Goal: Transaction & Acquisition: Purchase product/service

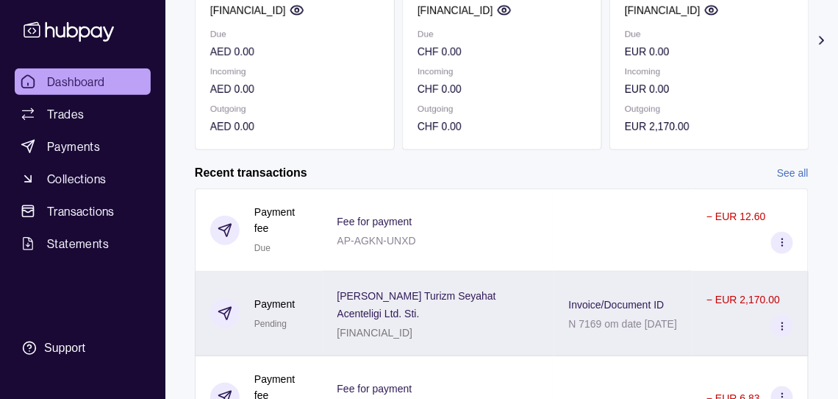
scroll to position [206, 0]
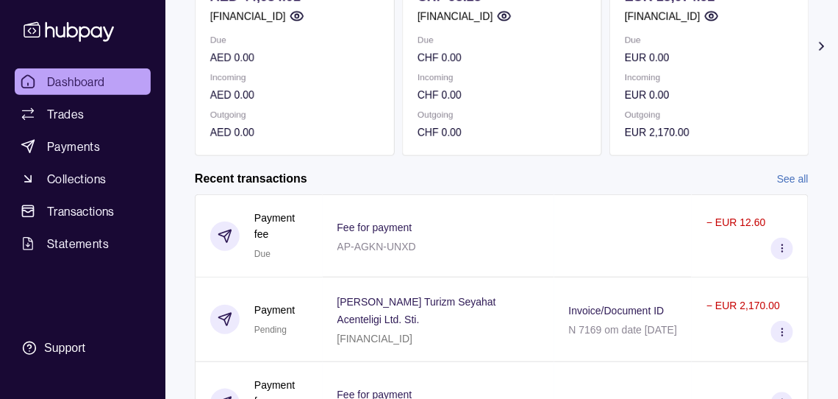
click at [791, 186] on link "See all" at bounding box center [793, 179] width 32 height 16
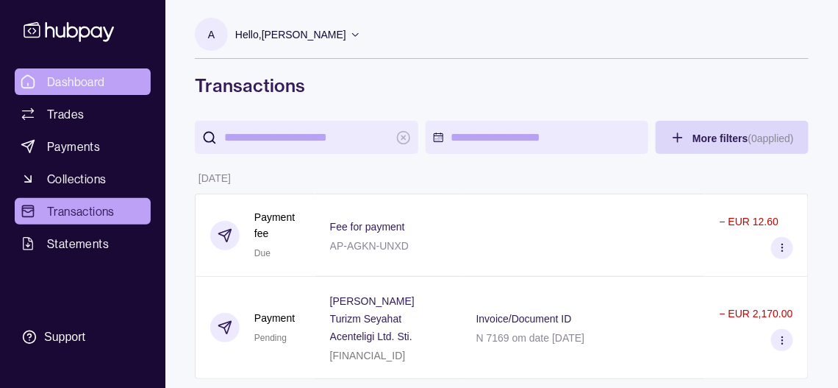
click at [103, 90] on span "Dashboard" at bounding box center [76, 82] width 58 height 18
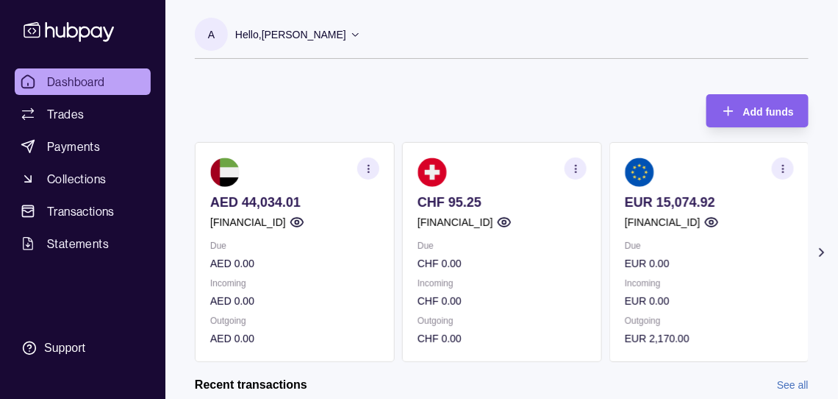
click at [820, 260] on icon at bounding box center [822, 252] width 15 height 15
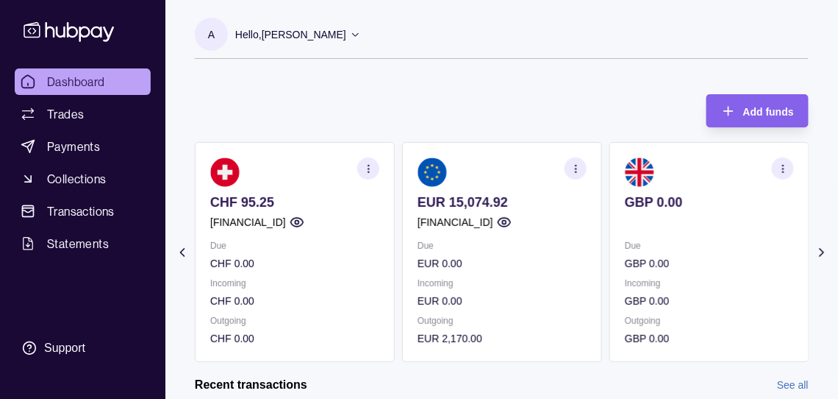
click at [818, 260] on icon at bounding box center [822, 252] width 15 height 15
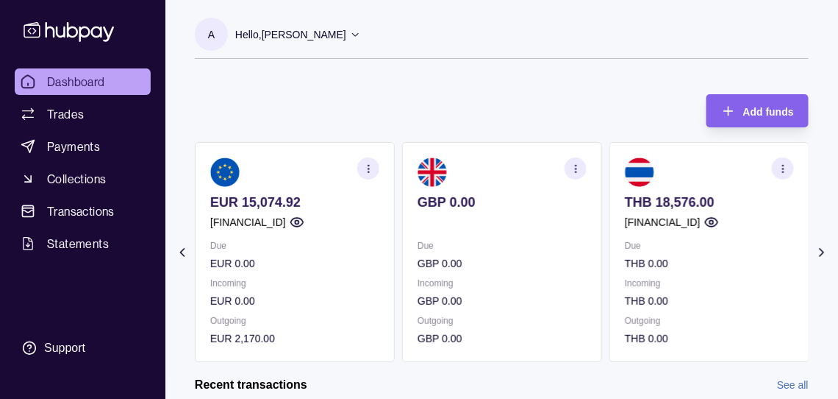
click at [818, 260] on icon at bounding box center [822, 252] width 15 height 15
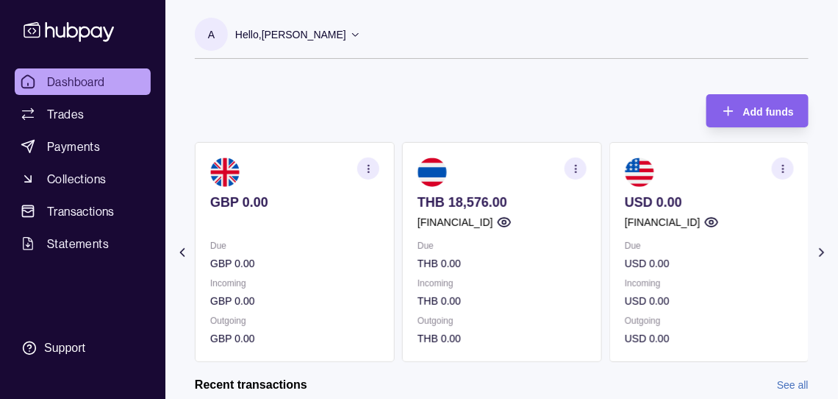
click at [179, 260] on icon at bounding box center [182, 252] width 15 height 15
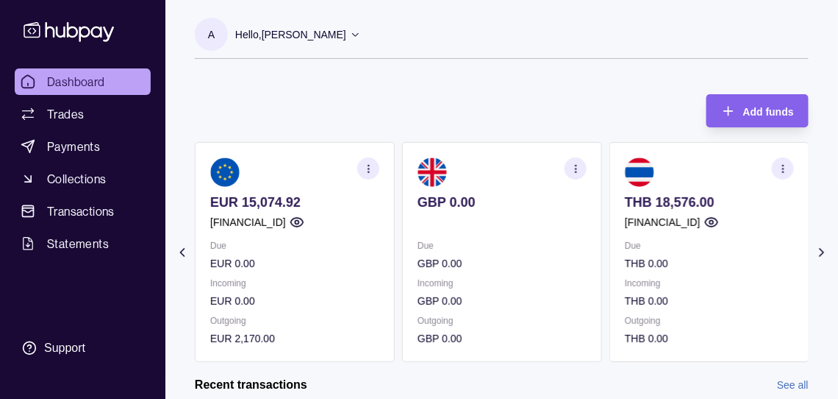
click at [180, 260] on icon at bounding box center [182, 252] width 15 height 15
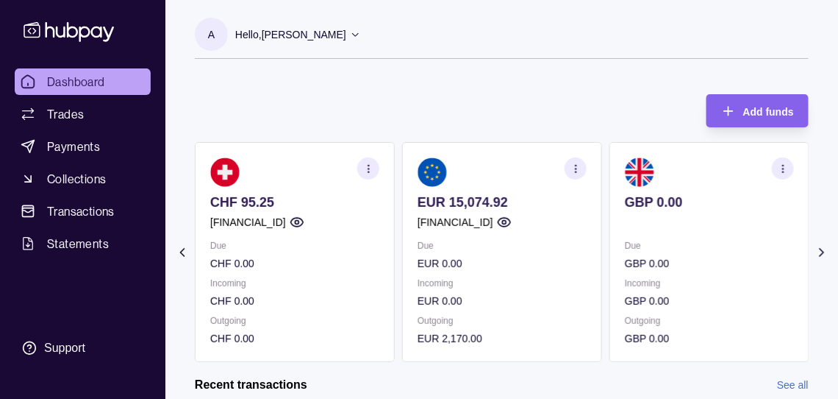
click at [182, 260] on icon at bounding box center [182, 252] width 15 height 15
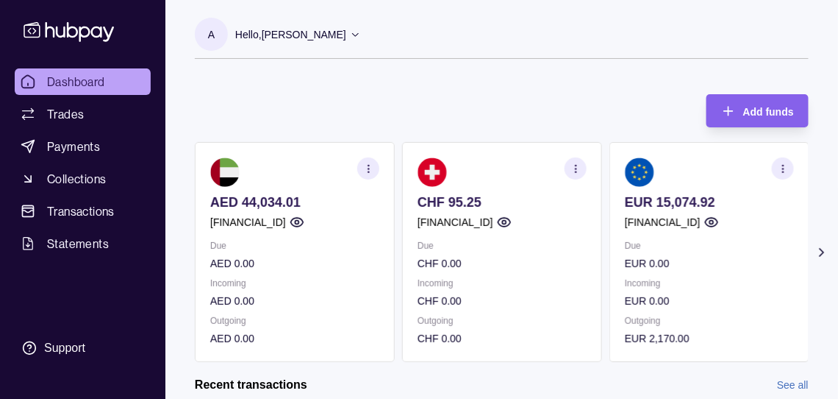
scroll to position [74, 0]
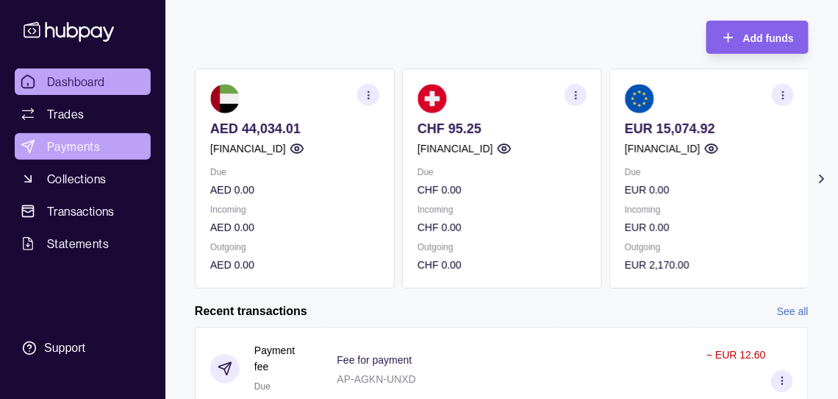
click at [94, 155] on span "Payments" at bounding box center [73, 147] width 53 height 18
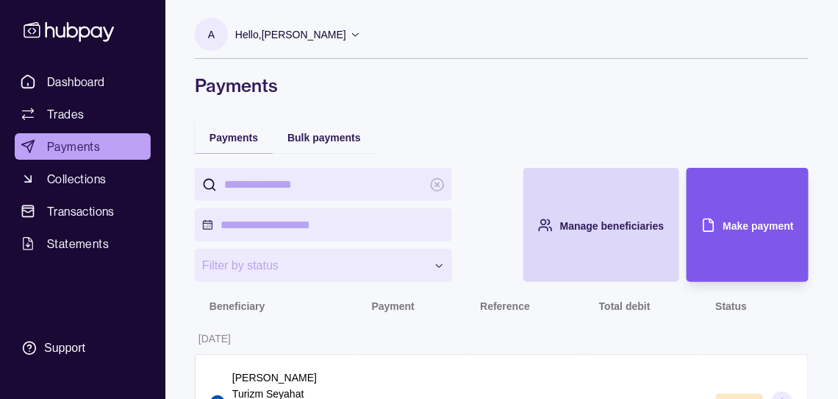
click at [756, 232] on div "Make payment" at bounding box center [736, 225] width 115 height 114
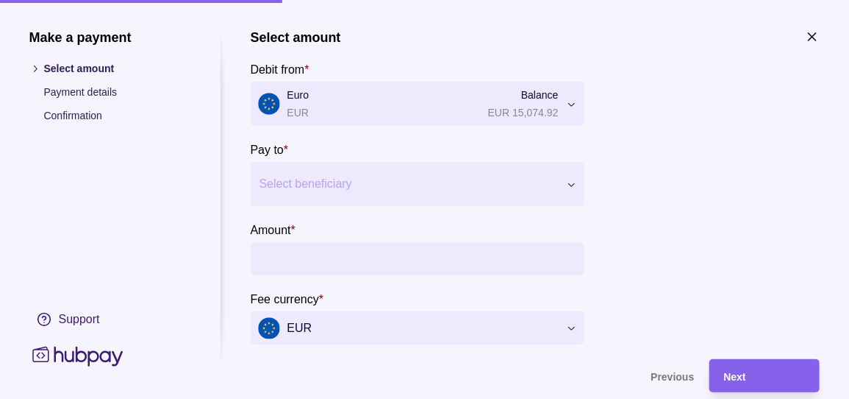
click at [366, 191] on div at bounding box center [409, 184] width 298 height 21
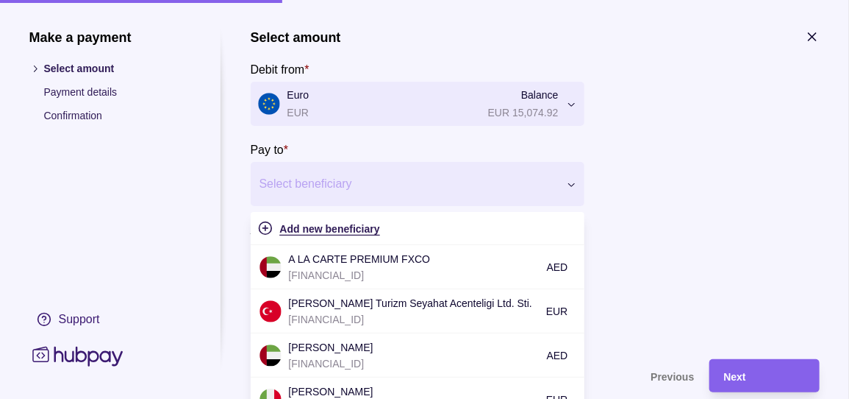
click at [351, 235] on span "Add new beneficiary" at bounding box center [330, 229] width 100 height 12
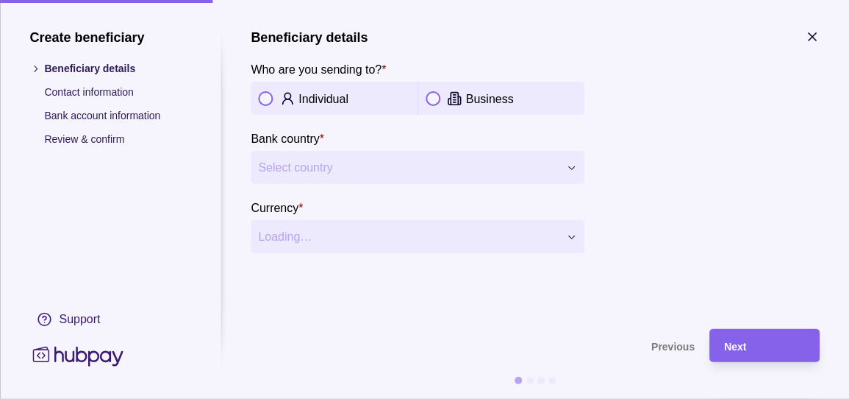
click at [434, 100] on button "button" at bounding box center [433, 98] width 15 height 15
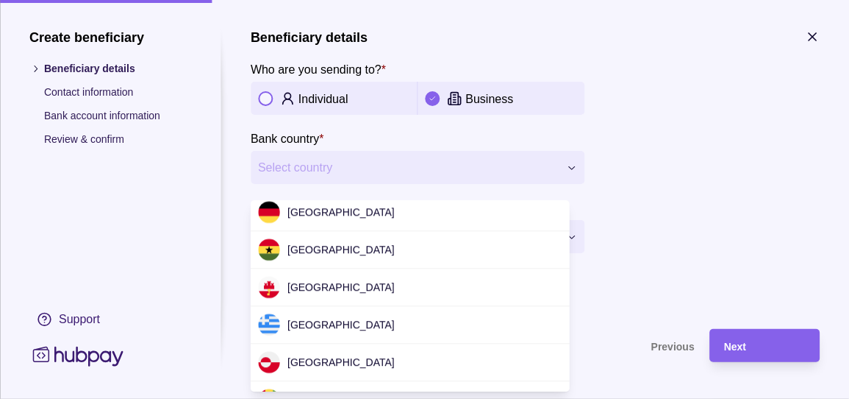
scroll to position [1471, 0]
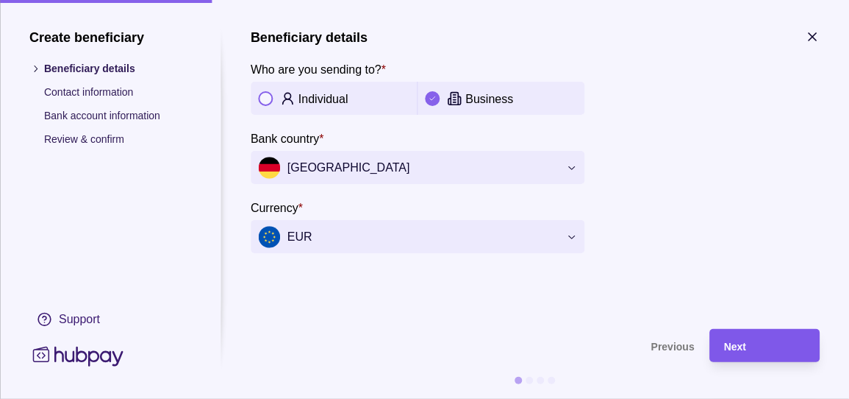
click at [760, 357] on div "Next" at bounding box center [753, 345] width 103 height 33
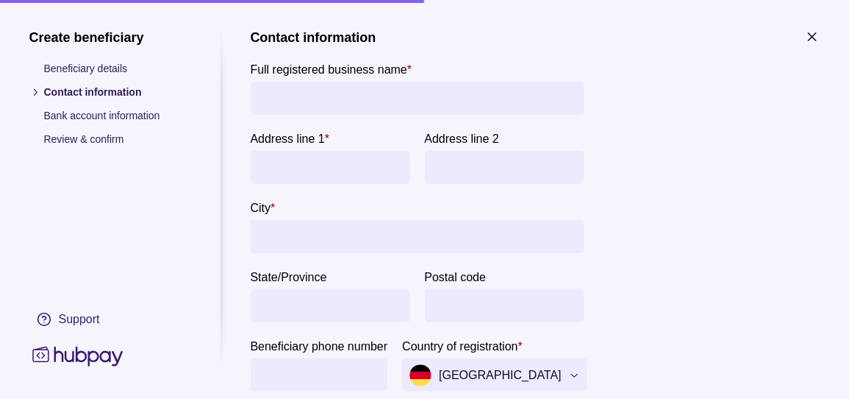
click at [323, 103] on input "Full registered business name *" at bounding box center [417, 98] width 319 height 33
type input "**********"
drag, startPoint x: 368, startPoint y: 180, endPoint x: 357, endPoint y: 163, distance: 19.8
click at [364, 179] on input "Address line 1 *" at bounding box center [330, 167] width 145 height 33
type input "**********"
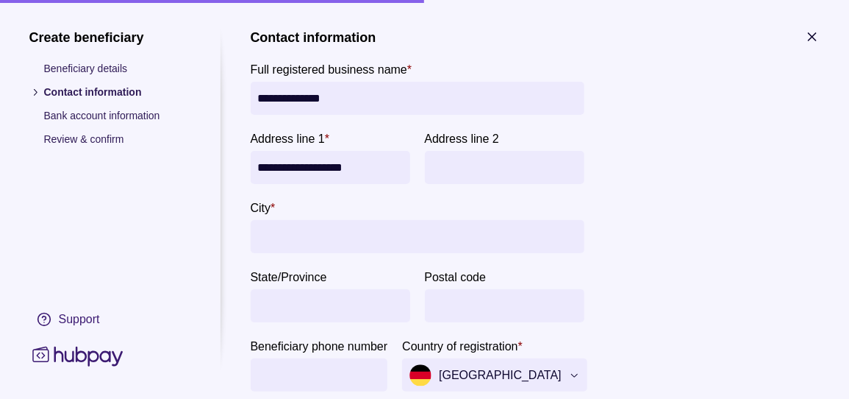
click at [387, 238] on input "City *" at bounding box center [417, 236] width 319 height 33
type input "********"
click at [469, 318] on input "Postal code" at bounding box center [504, 305] width 145 height 33
type input "*"
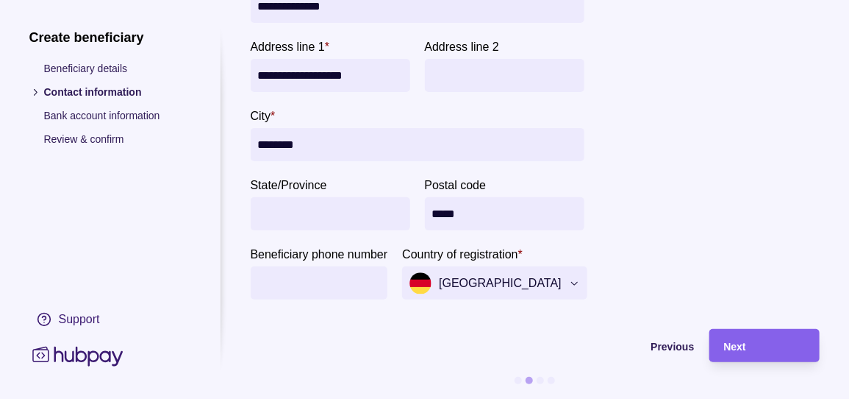
type input "*****"
click at [315, 271] on input "Beneficiary phone number" at bounding box center [319, 282] width 123 height 33
click at [773, 337] on div "Next" at bounding box center [764, 346] width 81 height 18
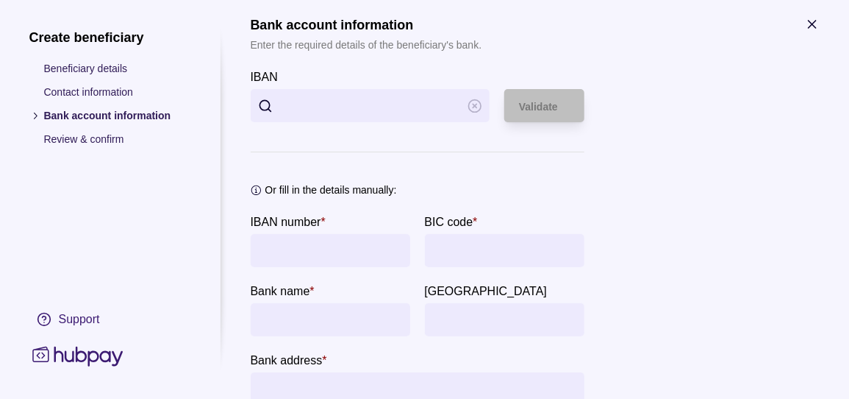
scroll to position [0, 0]
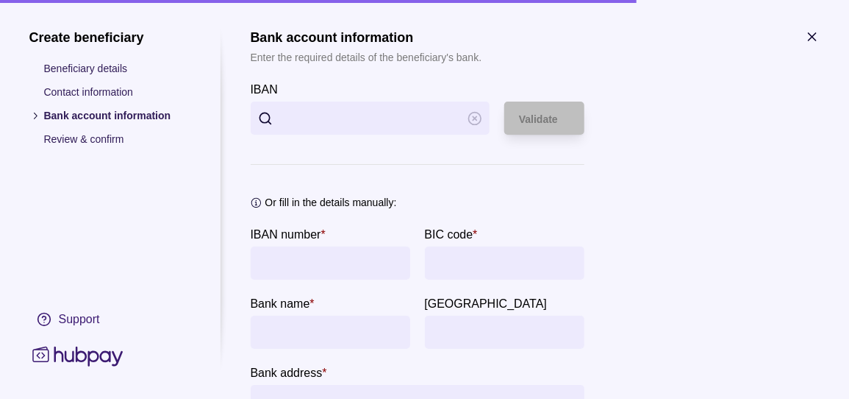
click at [328, 125] on input "IBAN" at bounding box center [370, 117] width 181 height 33
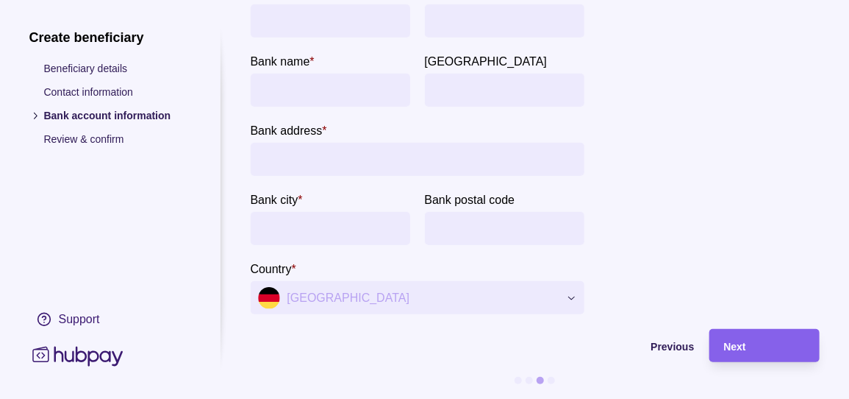
scroll to position [279, 0]
click at [671, 340] on span "Previous" at bounding box center [672, 346] width 43 height 12
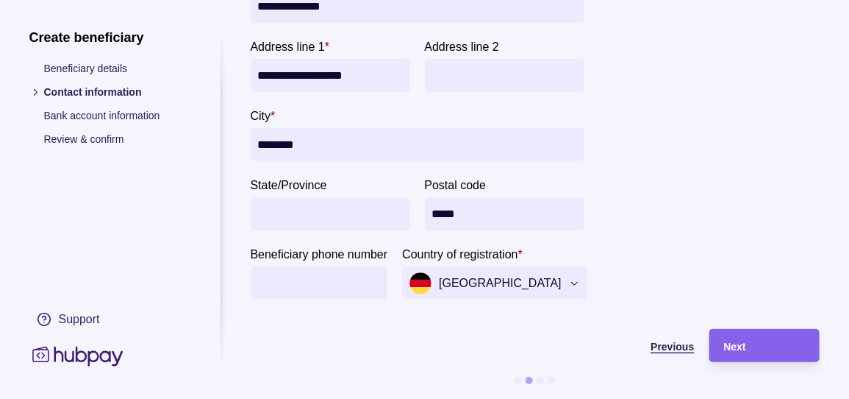
scroll to position [124, 0]
click at [560, 268] on button "[GEOGRAPHIC_DATA]" at bounding box center [495, 282] width 185 height 33
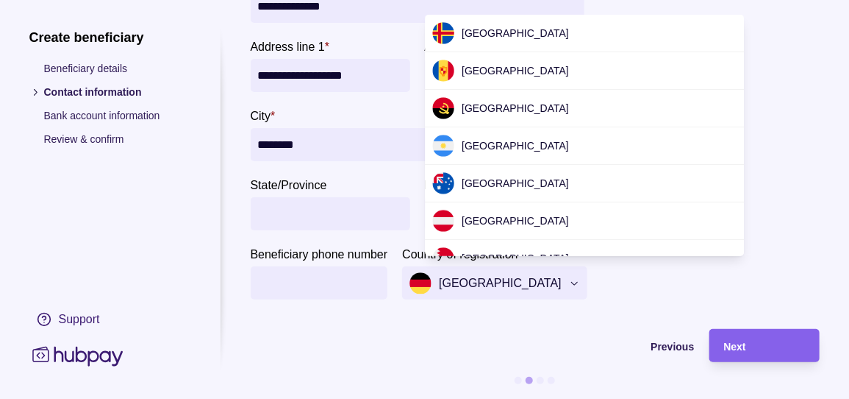
scroll to position [1330, 0]
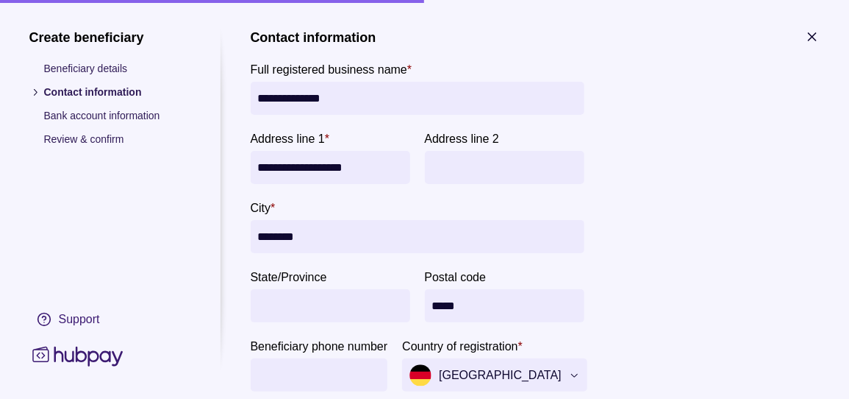
scroll to position [124, 0]
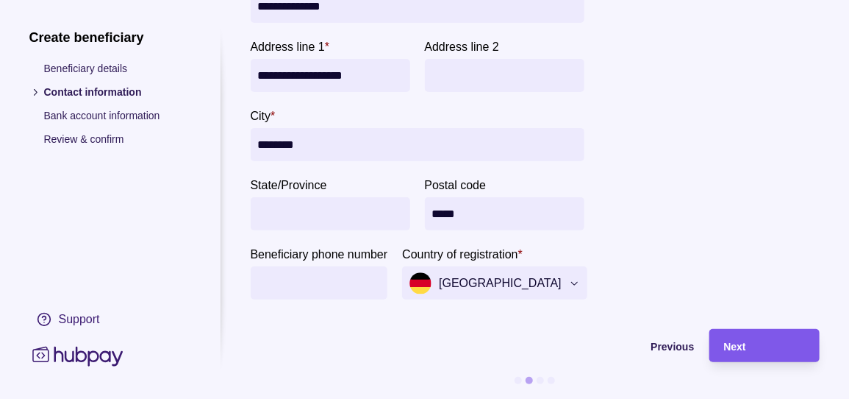
click at [768, 337] on div "Next" at bounding box center [764, 346] width 81 height 18
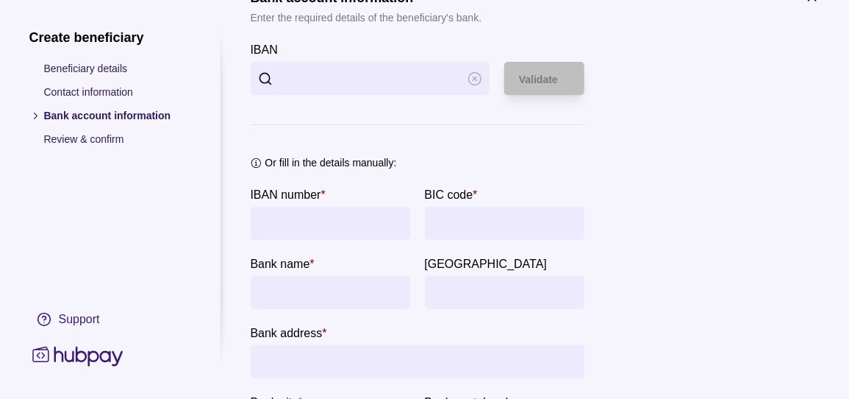
scroll to position [0, 0]
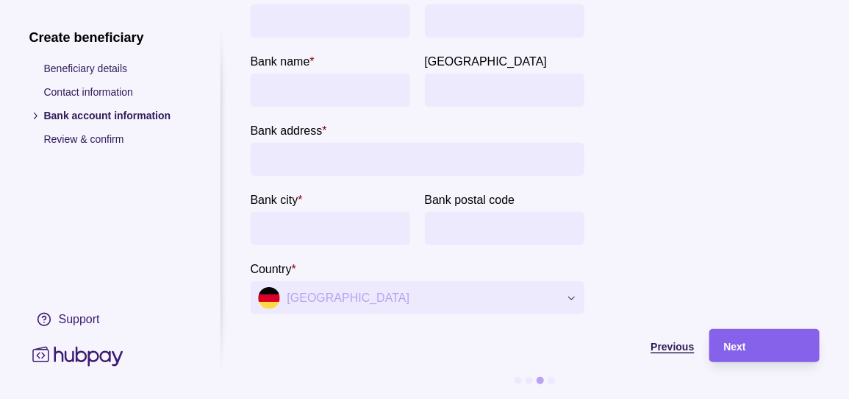
click at [670, 340] on span "Previous" at bounding box center [672, 346] width 43 height 12
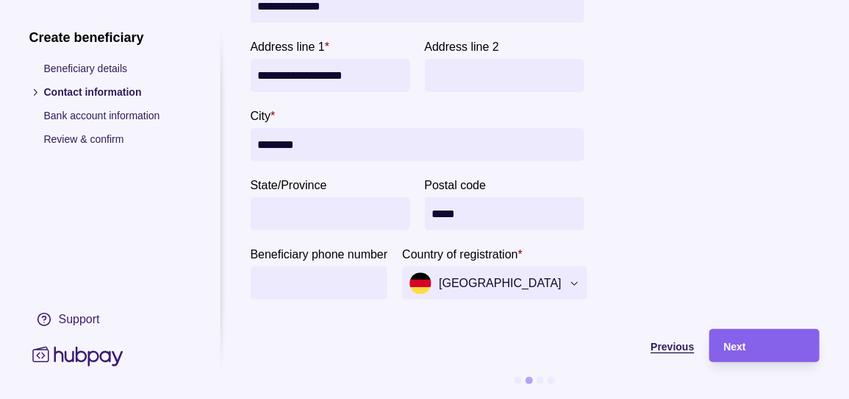
click at [670, 340] on span "Previous" at bounding box center [672, 346] width 43 height 12
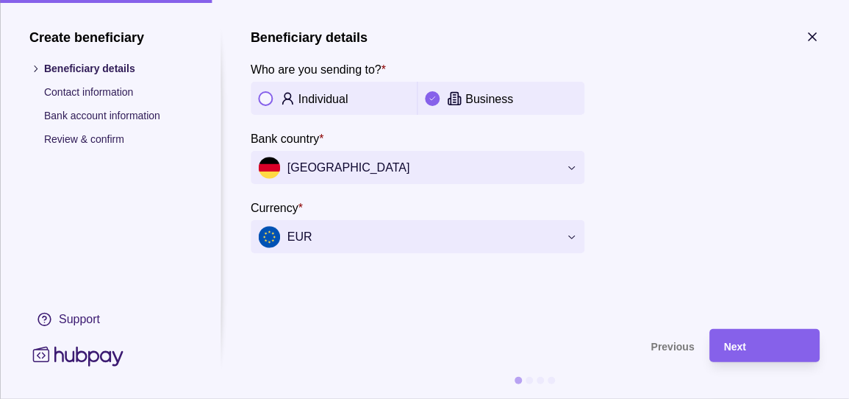
scroll to position [0, 0]
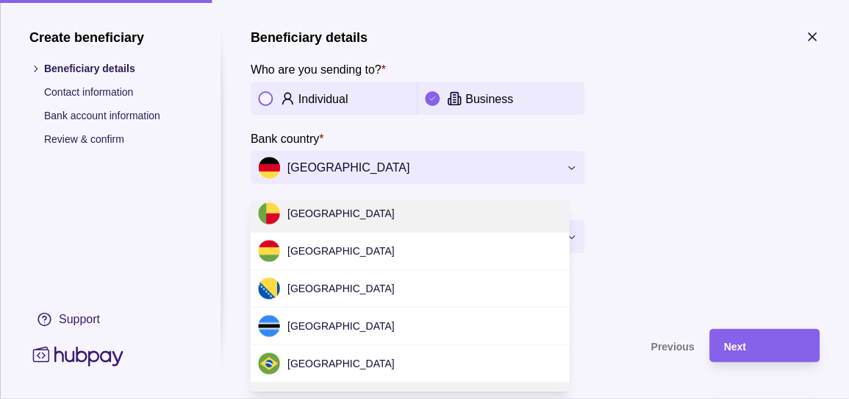
scroll to position [277, 0]
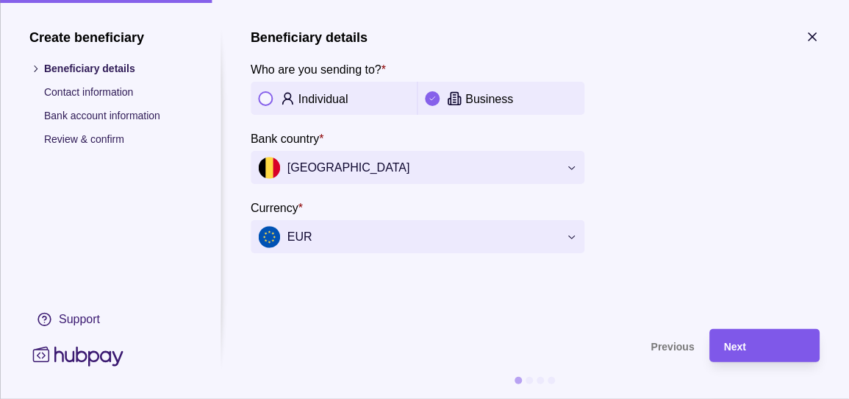
click at [758, 350] on div "Next" at bounding box center [764, 346] width 81 height 18
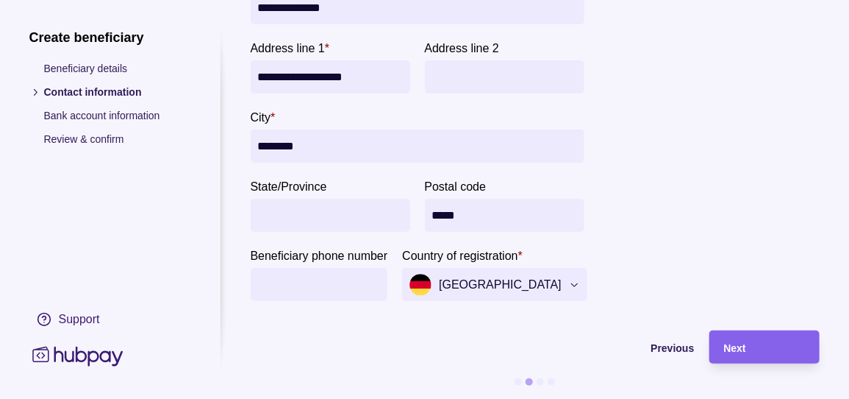
scroll to position [124, 0]
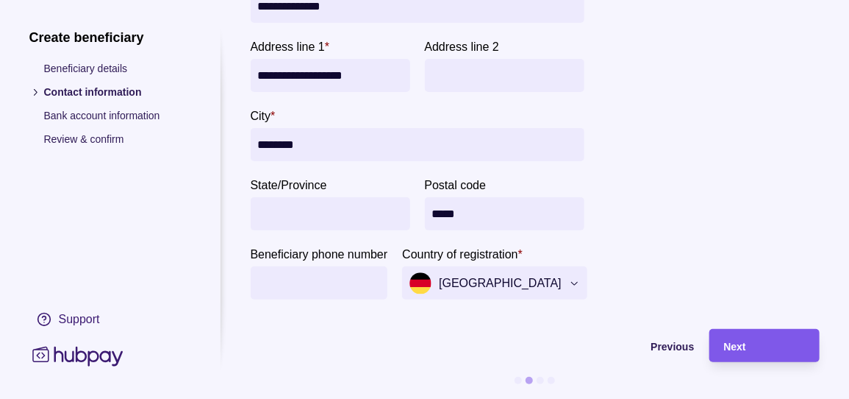
click at [755, 337] on div "Next" at bounding box center [764, 346] width 81 height 18
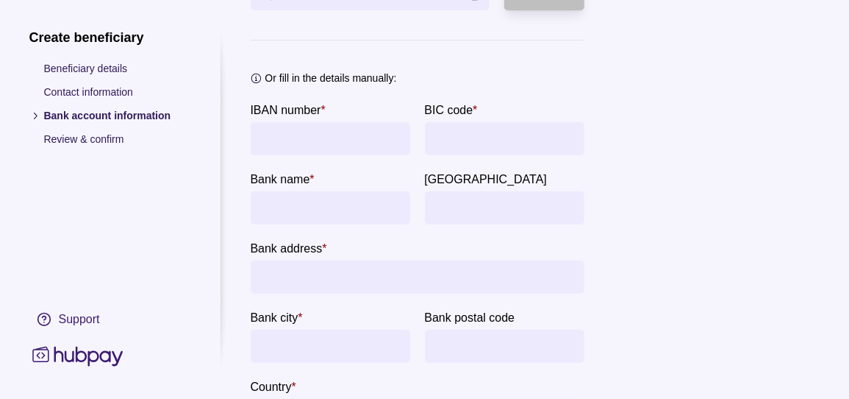
scroll to position [0, 0]
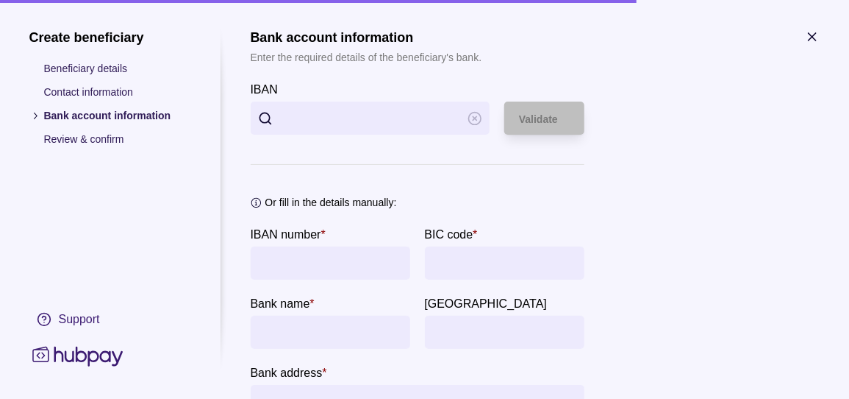
click at [327, 129] on input "IBAN" at bounding box center [370, 117] width 181 height 33
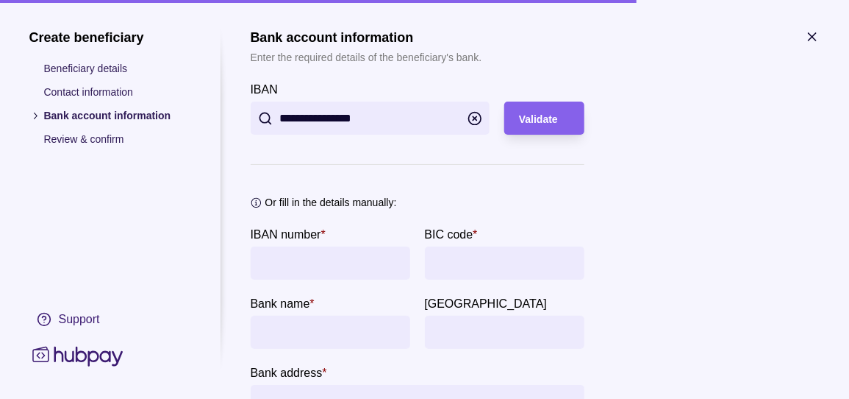
click at [296, 260] on input "IBAN number *" at bounding box center [330, 262] width 145 height 33
click at [559, 123] on div "Validate" at bounding box center [545, 119] width 51 height 18
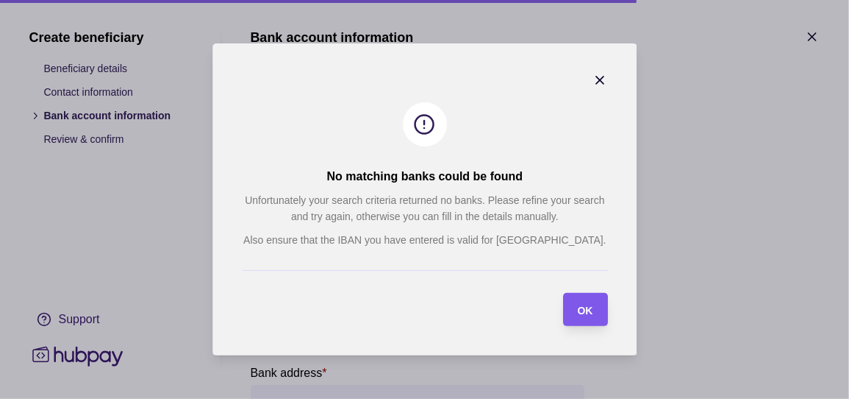
click at [591, 305] on span "OK" at bounding box center [584, 310] width 15 height 12
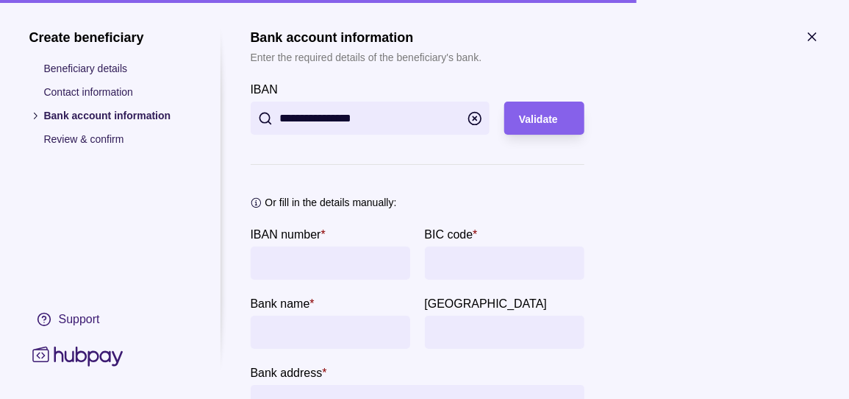
drag, startPoint x: 293, startPoint y: 120, endPoint x: 266, endPoint y: 126, distance: 27.8
click at [293, 121] on input "**********" at bounding box center [370, 117] width 181 height 33
click at [297, 274] on input "IBAN number *" at bounding box center [330, 262] width 145 height 33
click at [563, 127] on div "Validate" at bounding box center [545, 119] width 51 height 18
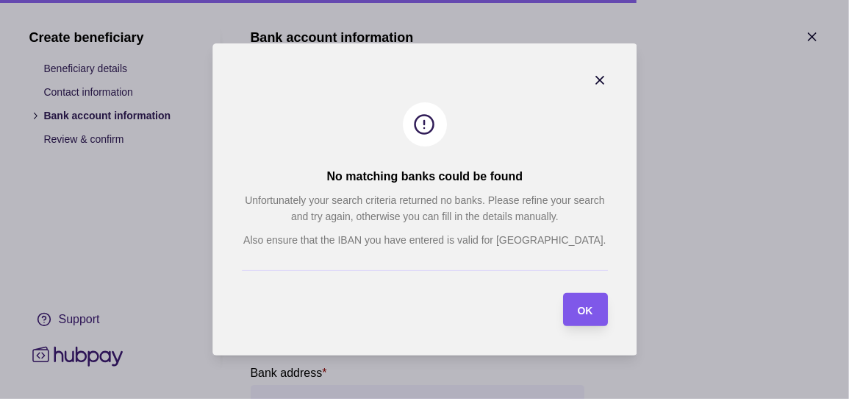
click at [591, 316] on span "OK" at bounding box center [584, 310] width 15 height 12
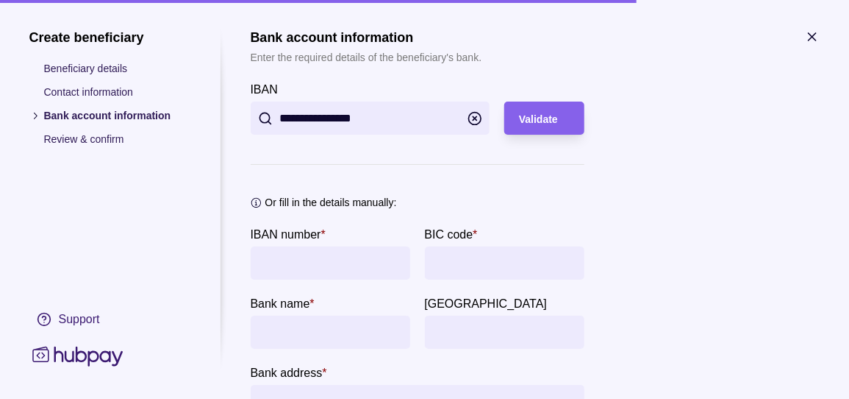
click at [331, 122] on input "**********" at bounding box center [370, 117] width 181 height 33
type input "**********"
click at [538, 127] on div "Validate" at bounding box center [545, 119] width 51 height 18
type input "**********"
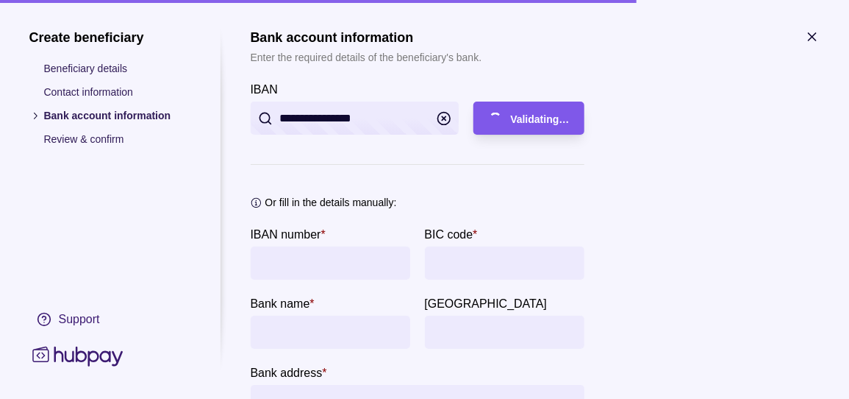
type input "**********"
type input "********"
type input "****"
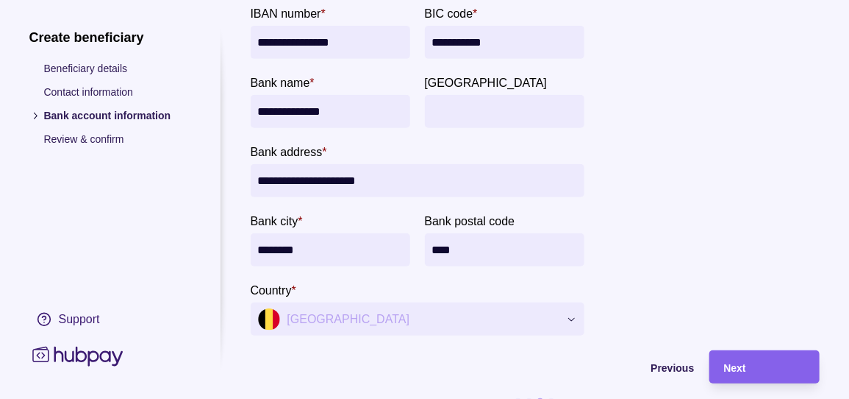
scroll to position [279, 0]
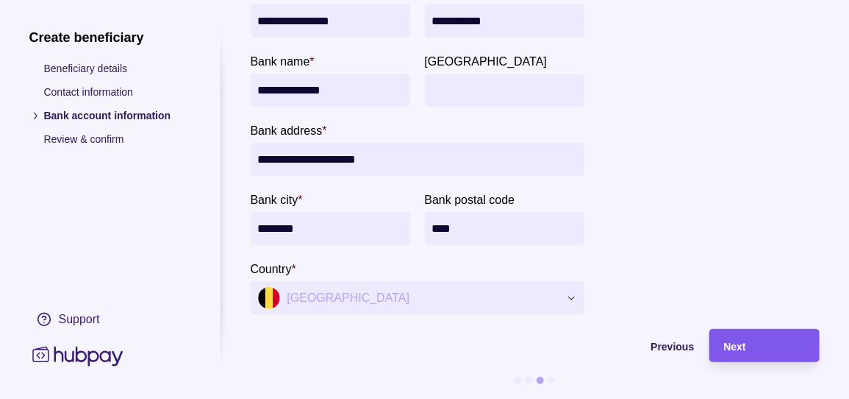
click at [773, 337] on div "Next" at bounding box center [764, 346] width 81 height 18
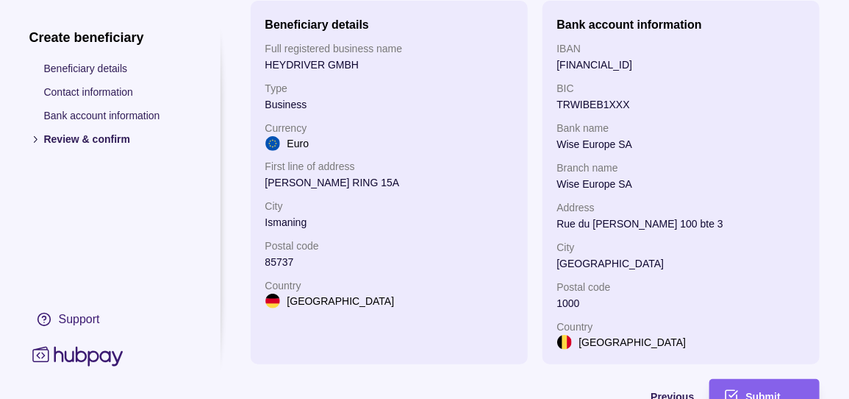
scroll to position [159, 0]
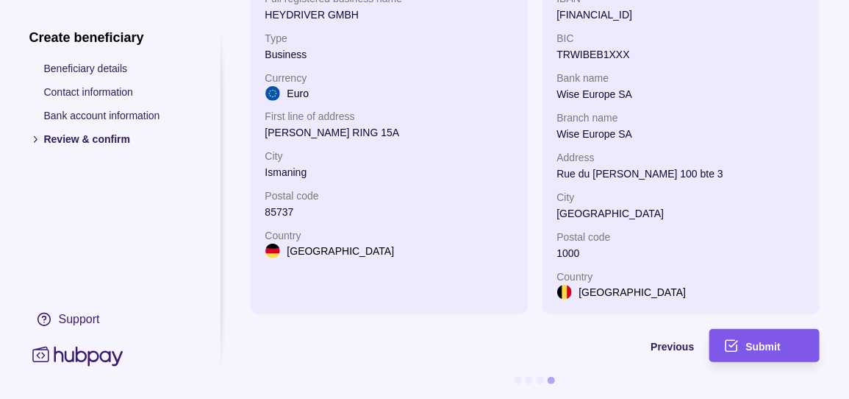
click at [760, 340] on span "Submit" at bounding box center [763, 346] width 35 height 12
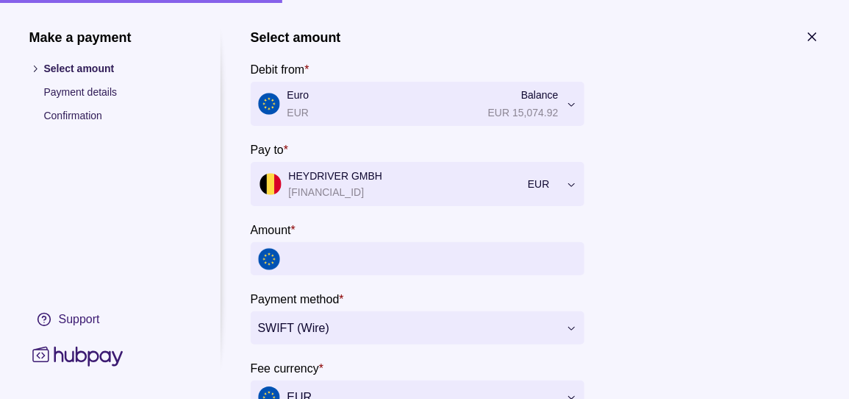
scroll to position [132, 0]
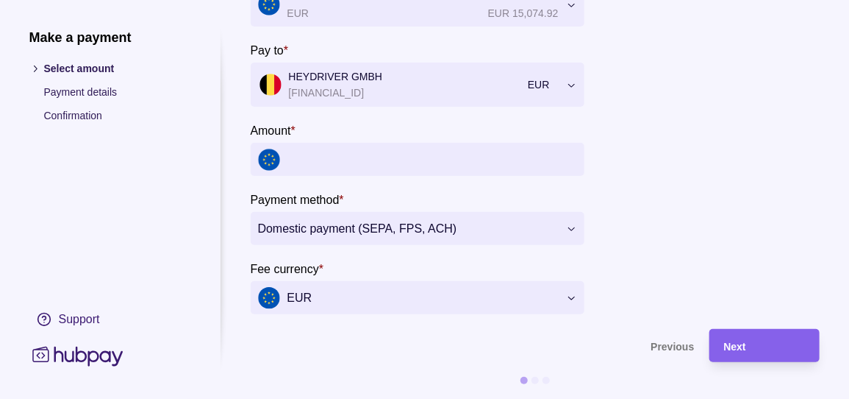
click at [397, 143] on input "Amount *" at bounding box center [433, 159] width 290 height 33
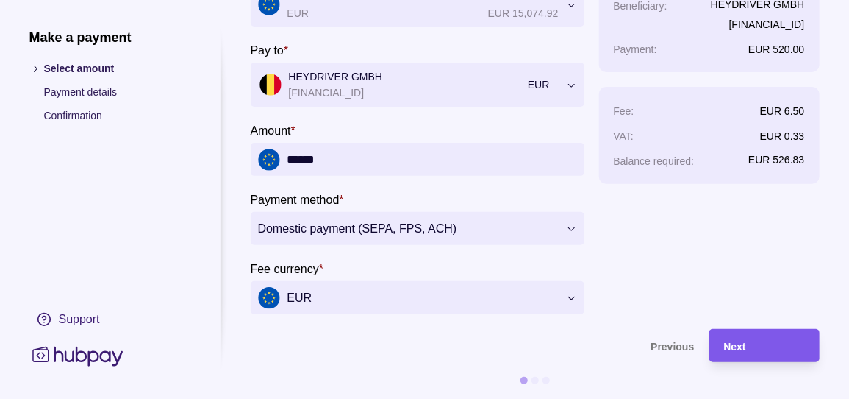
type input "******"
click at [754, 341] on div "Next" at bounding box center [764, 346] width 81 height 18
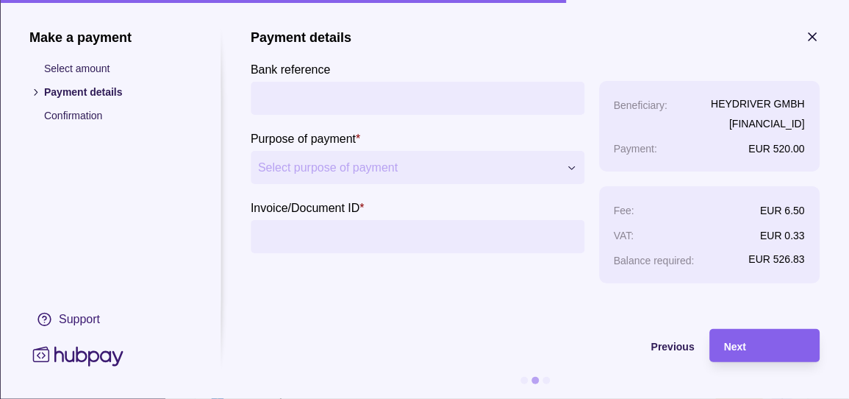
scroll to position [0, 0]
click at [354, 109] on input "Bank reference" at bounding box center [417, 98] width 319 height 33
type input "*"
type input "**********"
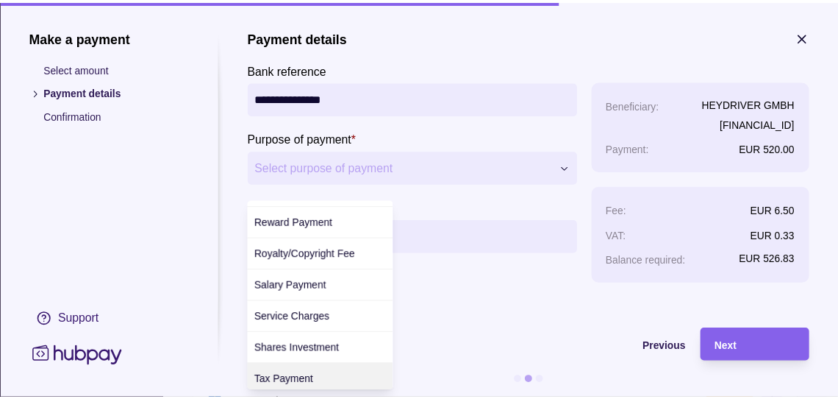
scroll to position [691, 0]
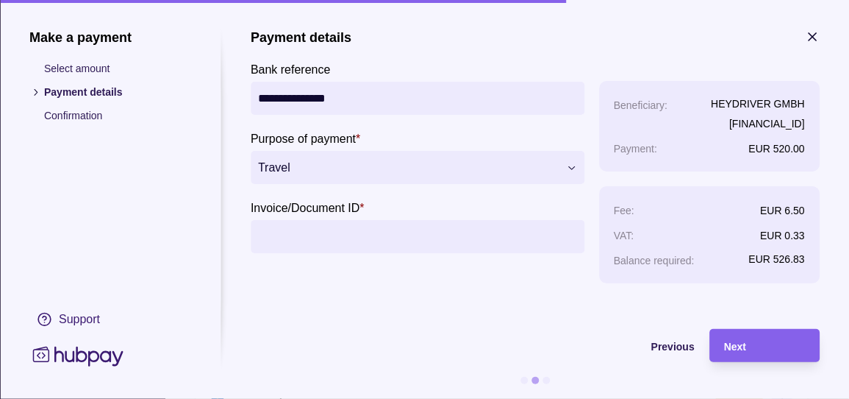
click at [332, 251] on input "Invoice/Document ID *" at bounding box center [417, 236] width 319 height 33
type input "**********"
click at [757, 354] on div "Next" at bounding box center [764, 346] width 81 height 18
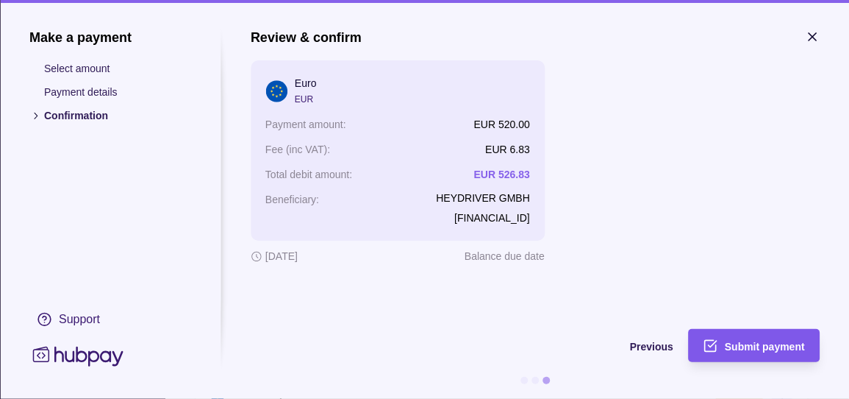
click at [763, 347] on span "Submit payment" at bounding box center [765, 346] width 80 height 12
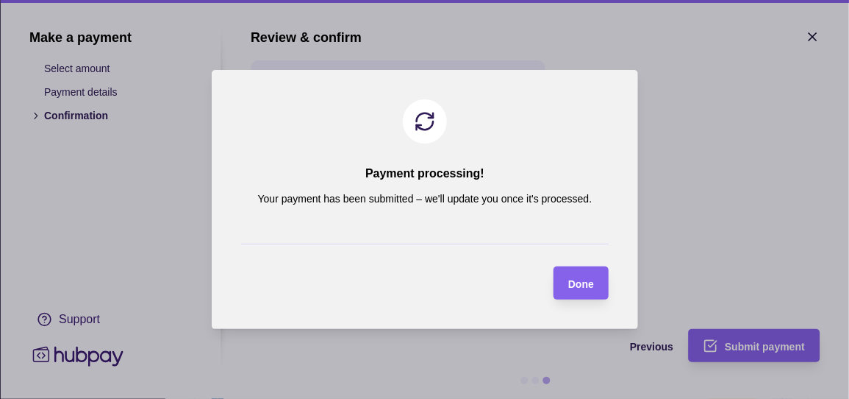
click at [584, 282] on span "Done" at bounding box center [581, 284] width 26 height 12
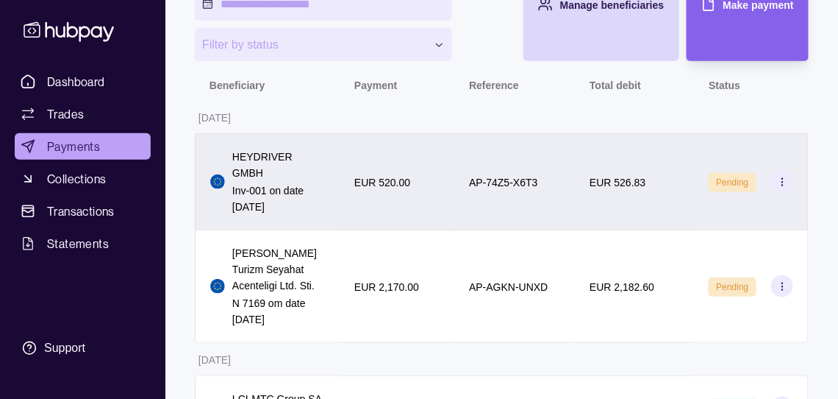
scroll to position [294, 0]
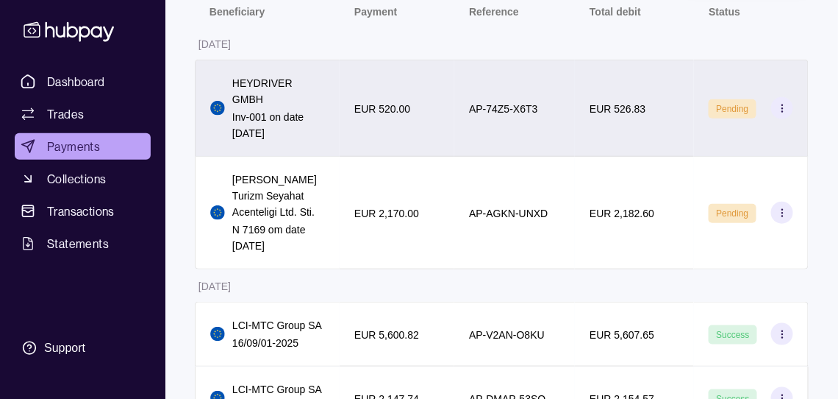
click at [395, 157] on div "EUR 520.00" at bounding box center [397, 108] width 115 height 97
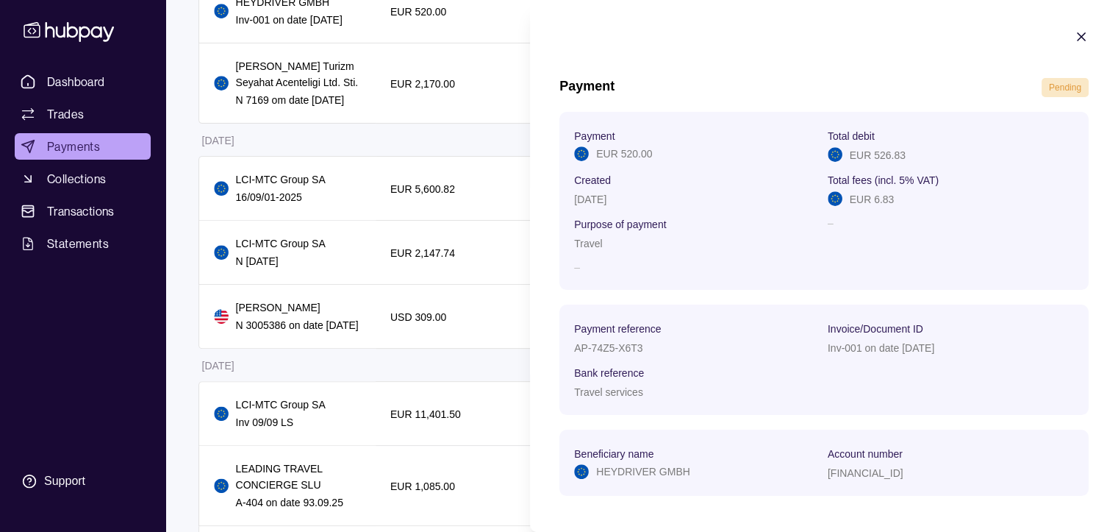
drag, startPoint x: 825, startPoint y: 1, endPoint x: 723, endPoint y: 299, distance: 315.6
click at [723, 275] on p "–" at bounding box center [697, 267] width 246 height 16
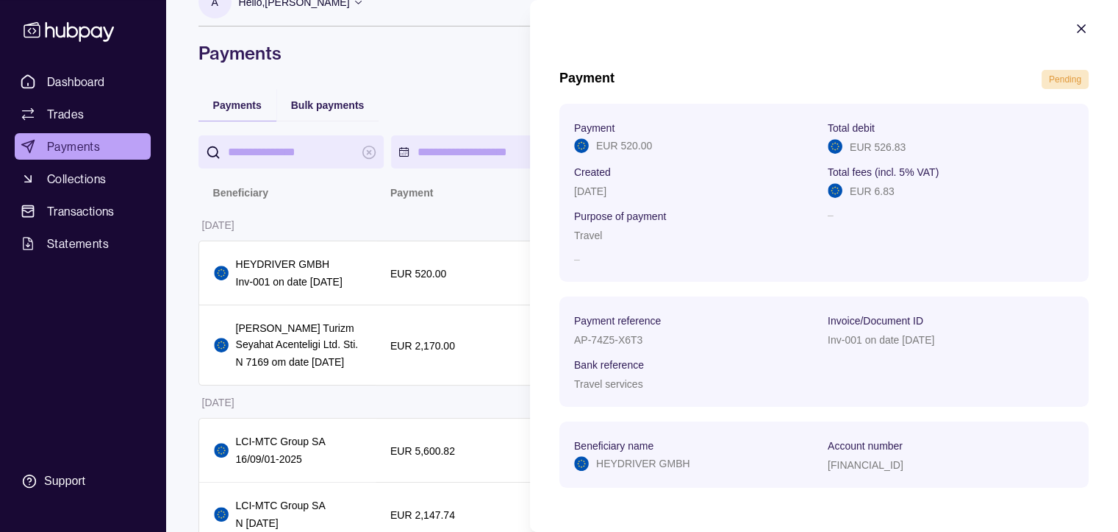
scroll to position [0, 0]
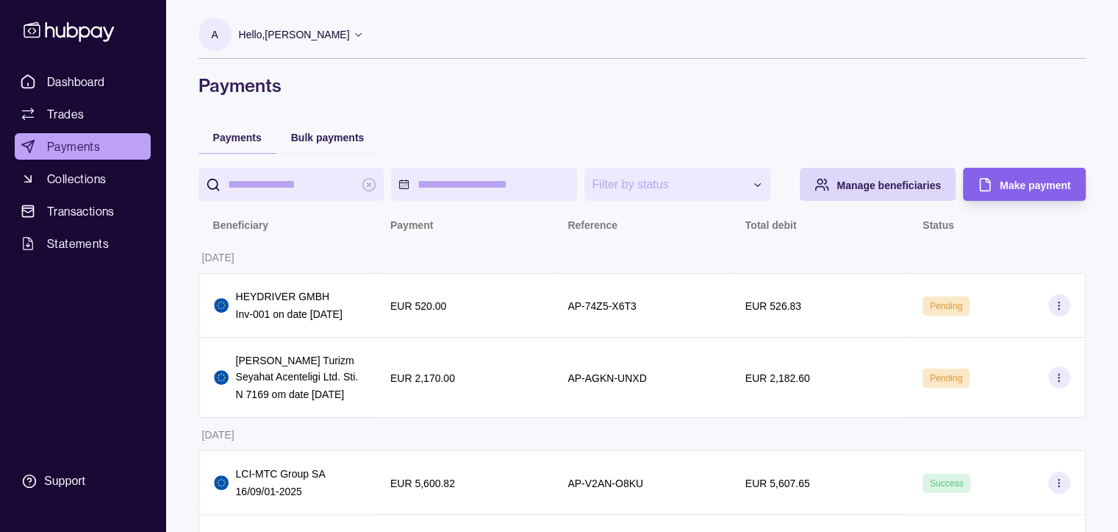
click at [364, 38] on icon at bounding box center [358, 34] width 11 height 11
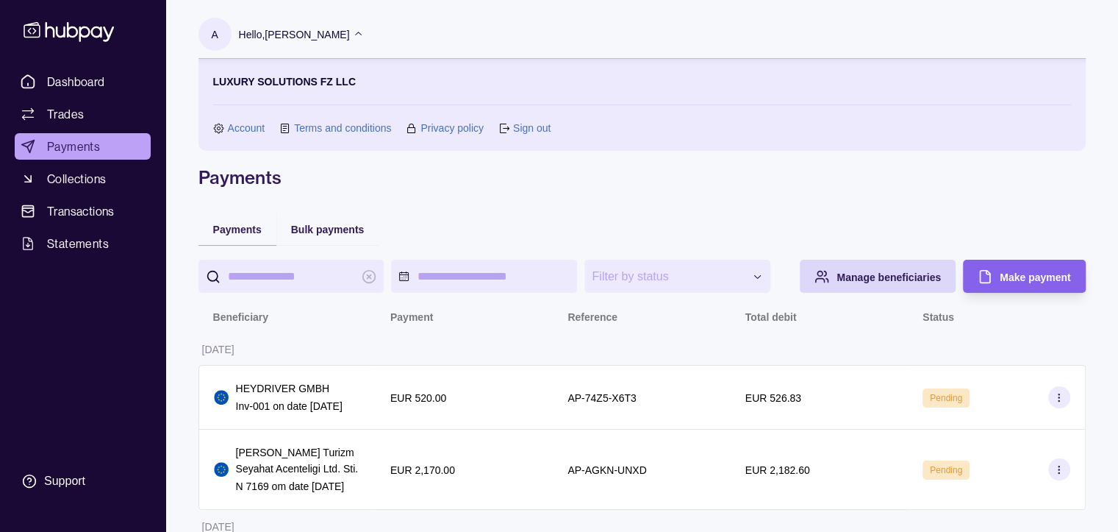
click at [539, 132] on link "Sign out" at bounding box center [532, 128] width 38 height 16
